Goal: Information Seeking & Learning: Learn about a topic

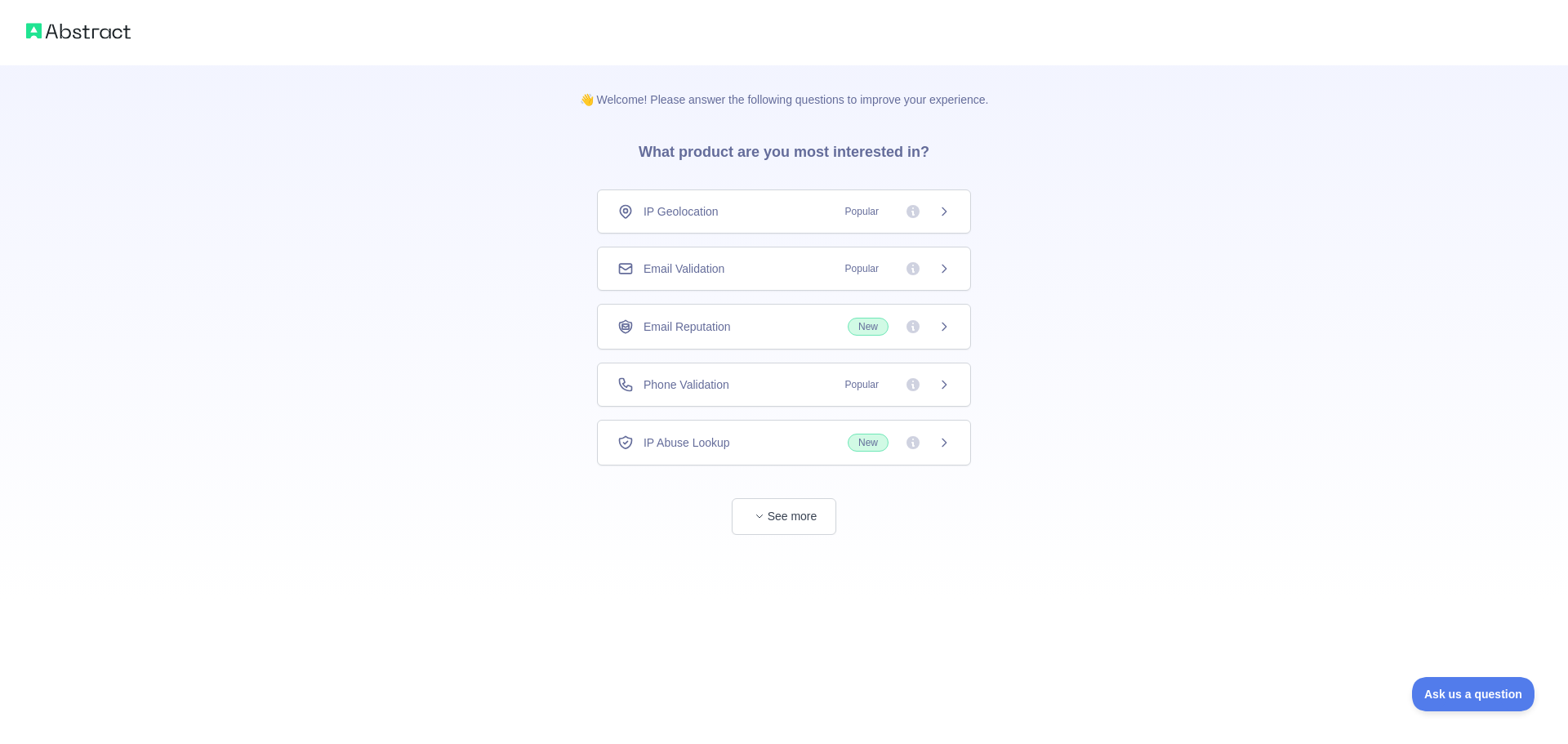
click at [843, 390] on span "Popular" at bounding box center [862, 385] width 53 height 17
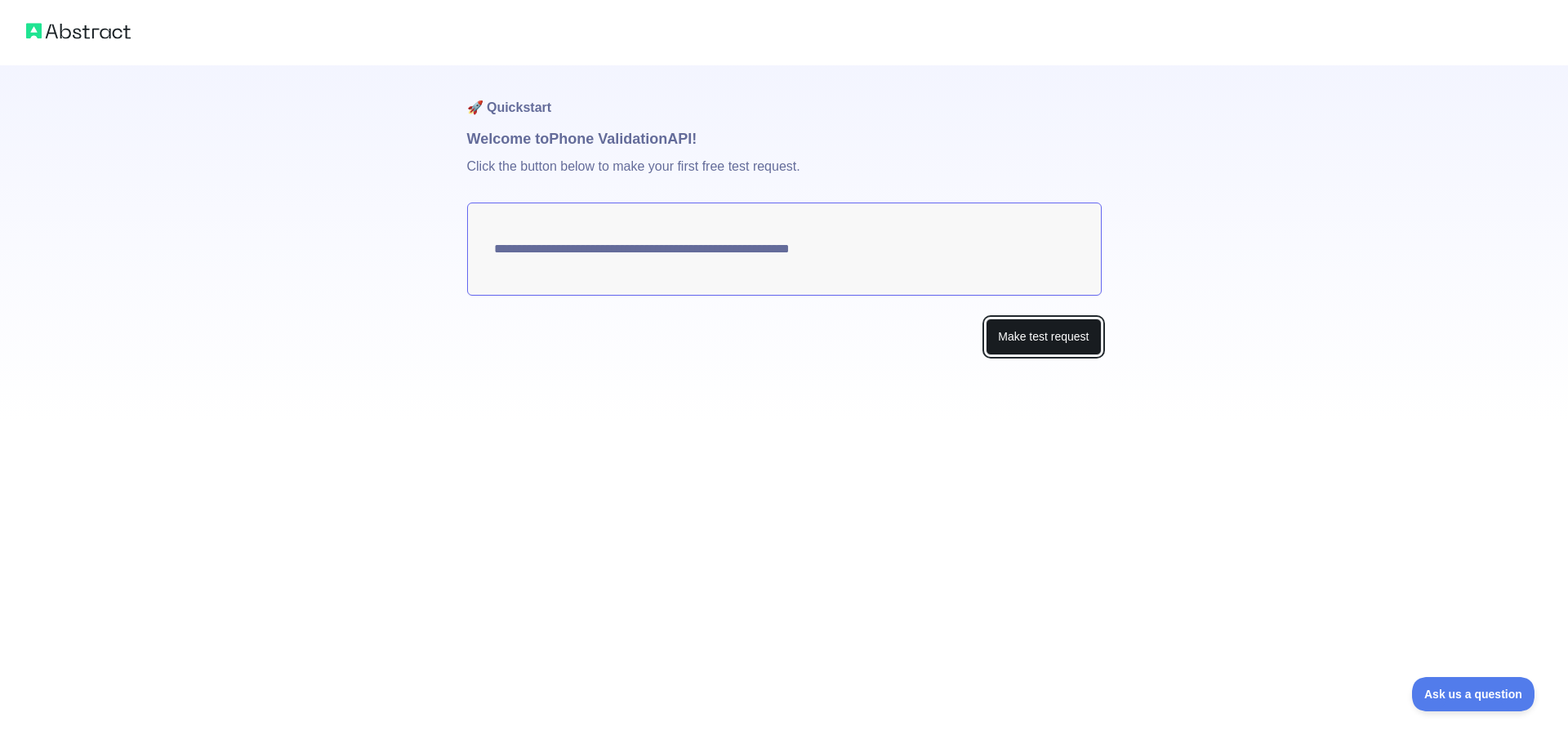
click at [1055, 342] on button "Make test request" at bounding box center [1043, 337] width 115 height 37
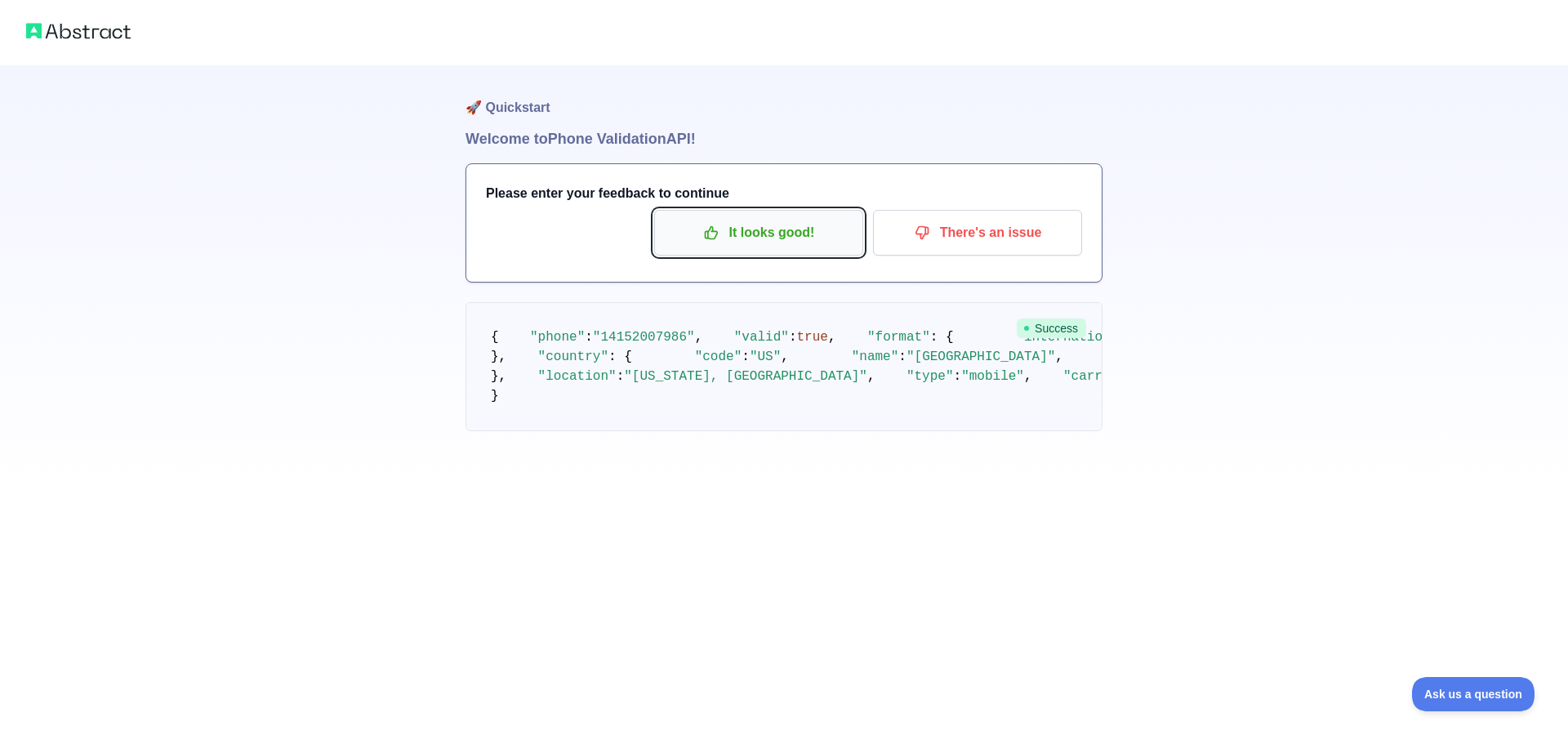
click at [762, 228] on p "It looks good!" at bounding box center [759, 232] width 185 height 28
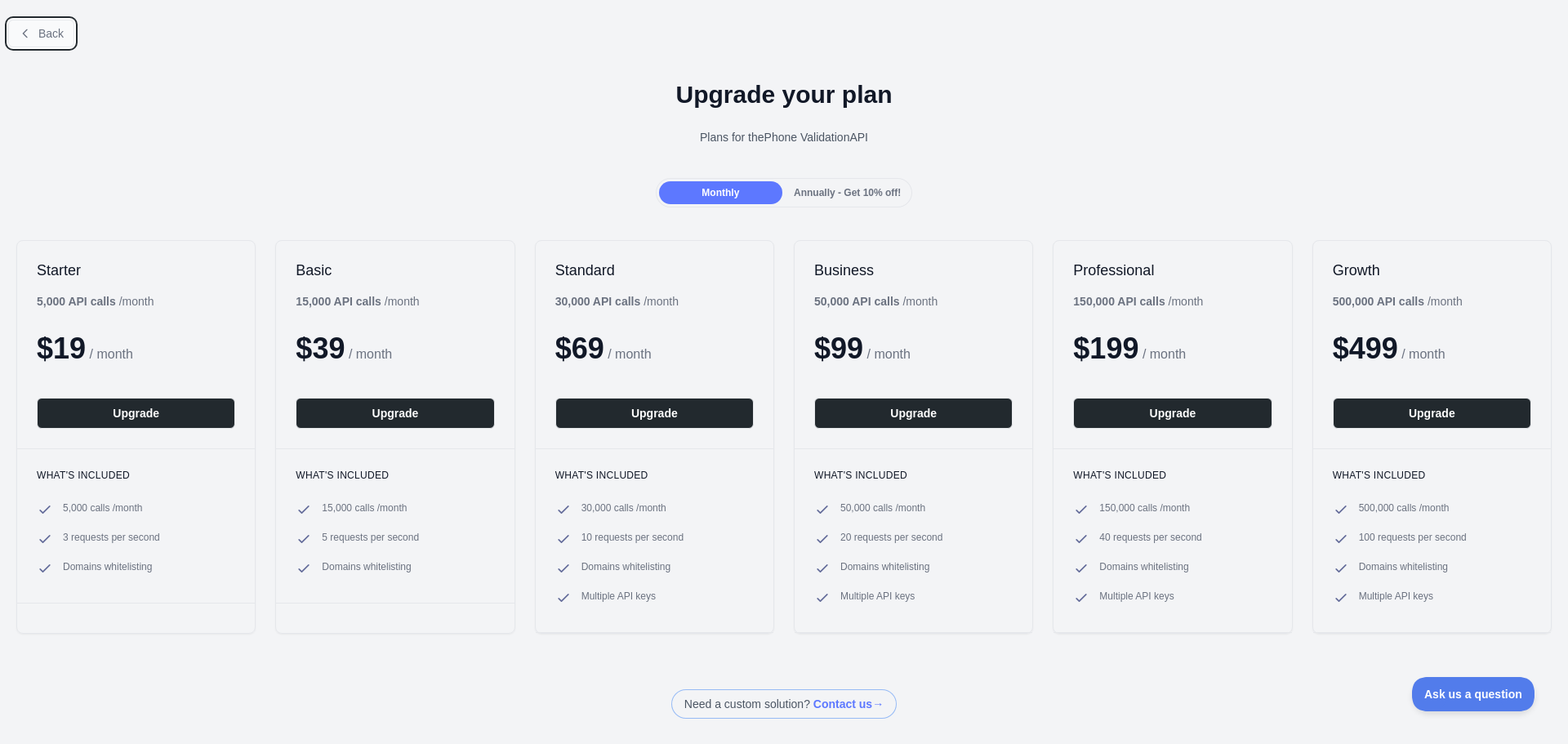
click at [38, 37] on button "Back" at bounding box center [41, 33] width 66 height 28
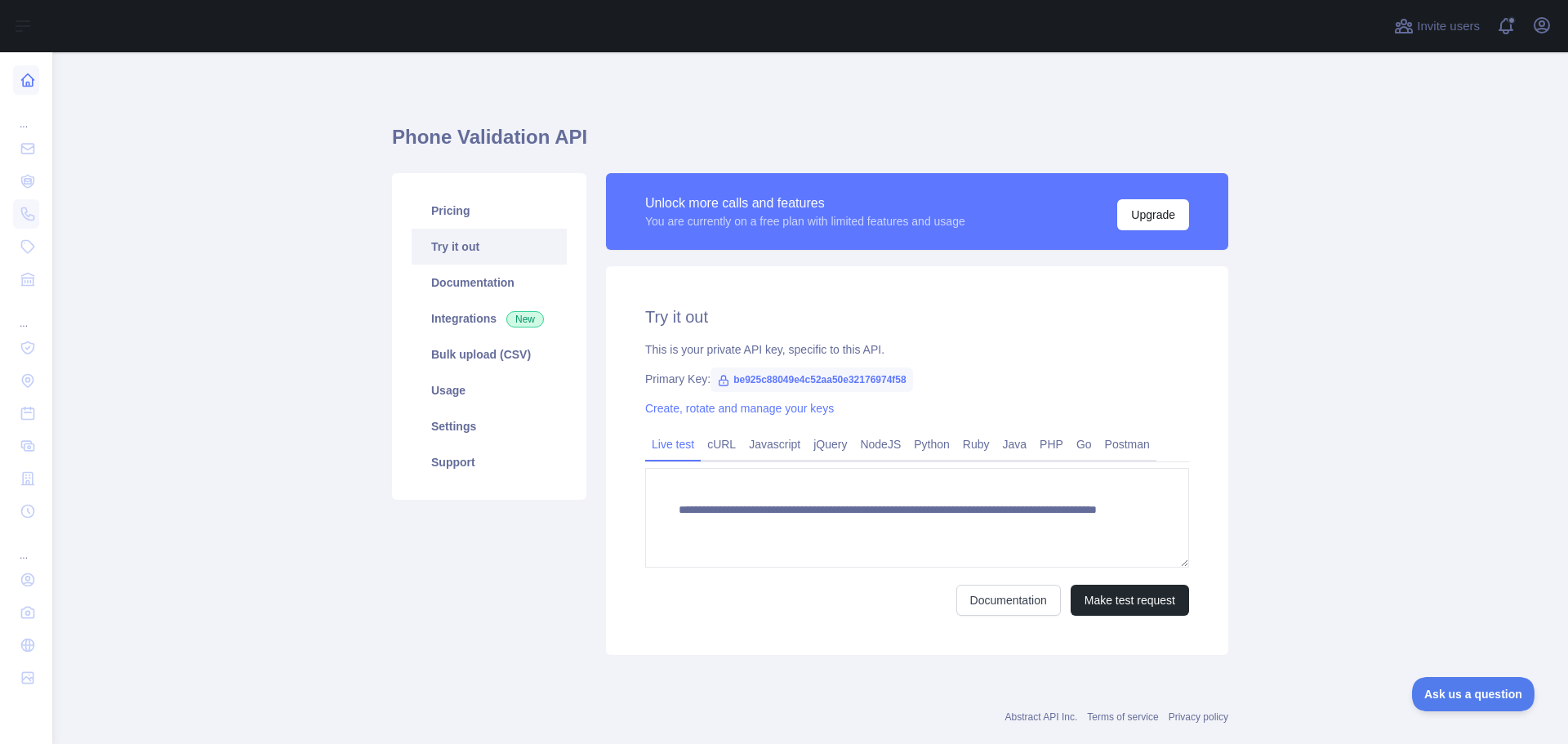
click at [30, 74] on icon at bounding box center [28, 80] width 17 height 17
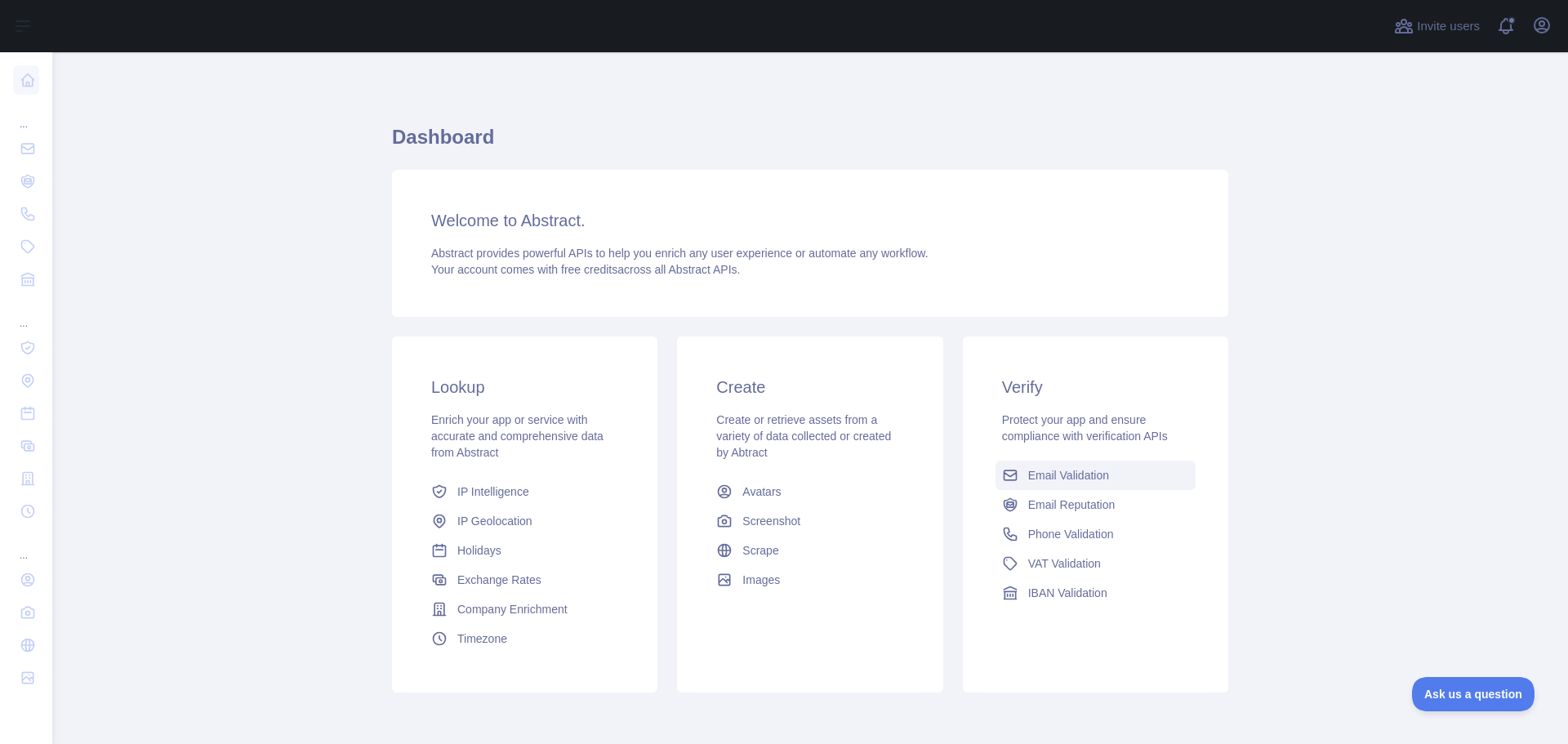
click at [1108, 473] on link "Email Validation" at bounding box center [1096, 474] width 200 height 29
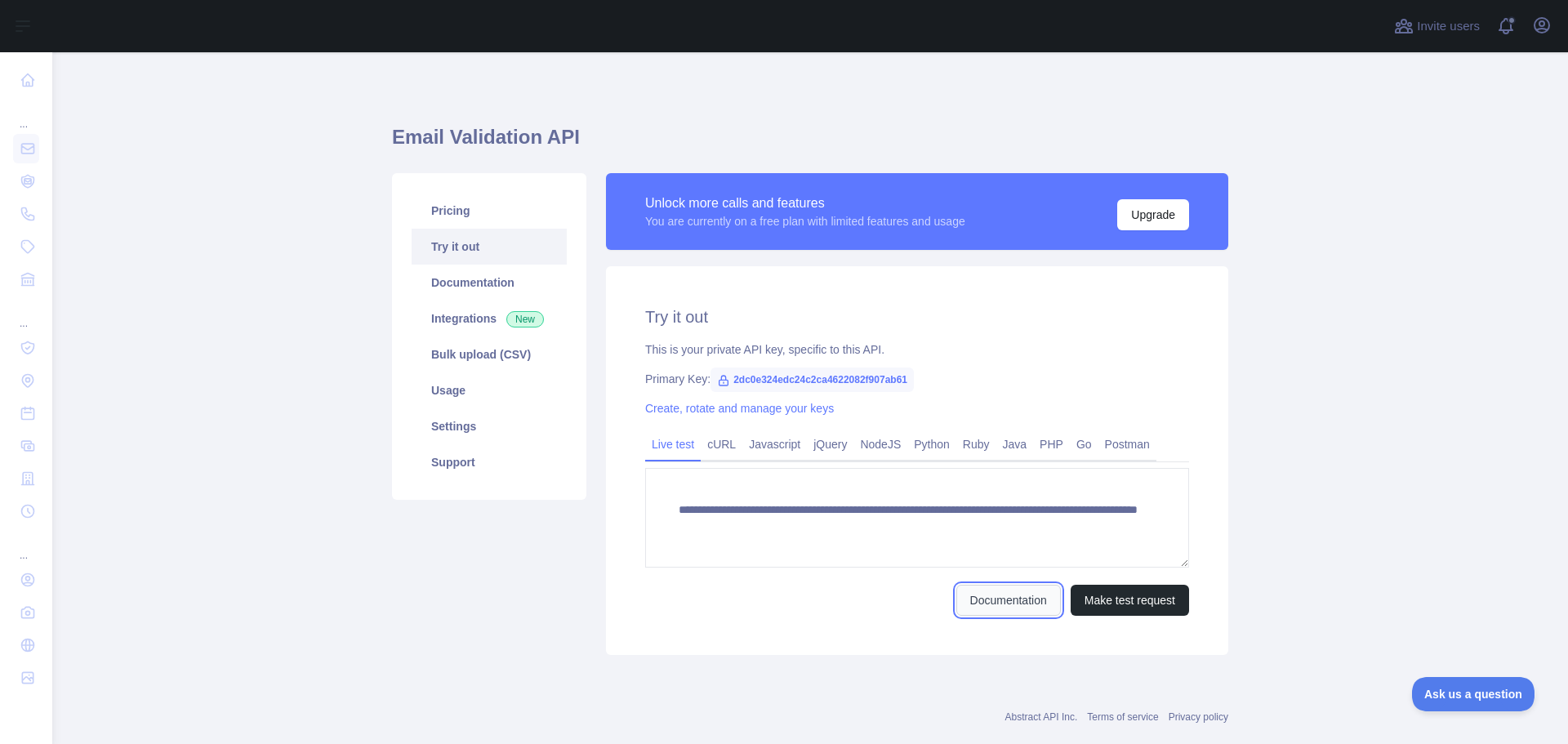
click at [1010, 604] on link "Documentation" at bounding box center [1008, 600] width 104 height 31
